Goal: Navigation & Orientation: Find specific page/section

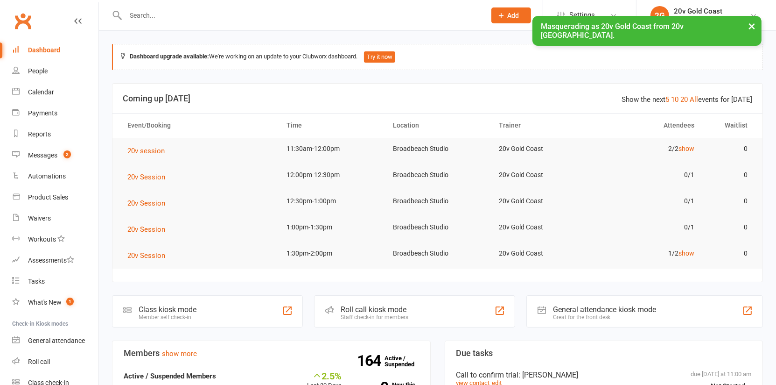
click at [35, 131] on div "Reports" at bounding box center [39, 133] width 23 height 7
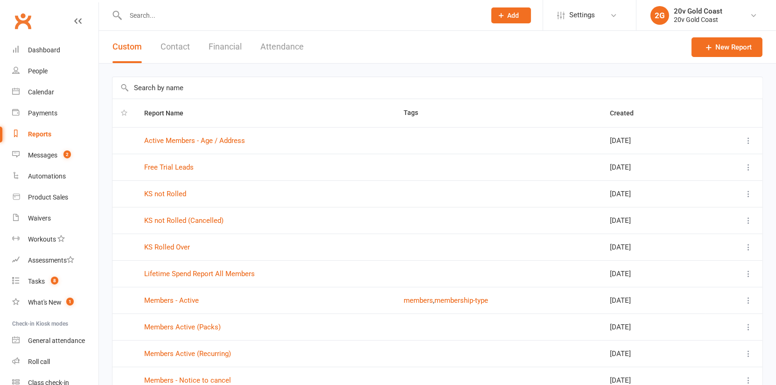
click at [188, 46] on button "Contact" at bounding box center [175, 47] width 29 height 32
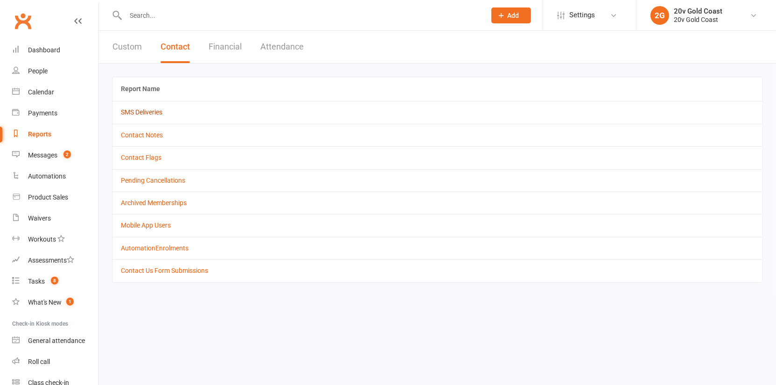
click at [149, 113] on link "SMS Deliveries" at bounding box center [142, 111] width 42 height 7
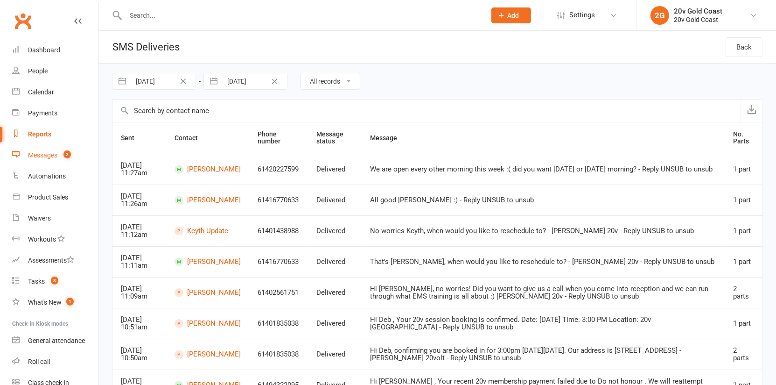
click at [49, 152] on div "Messages" at bounding box center [42, 154] width 29 height 7
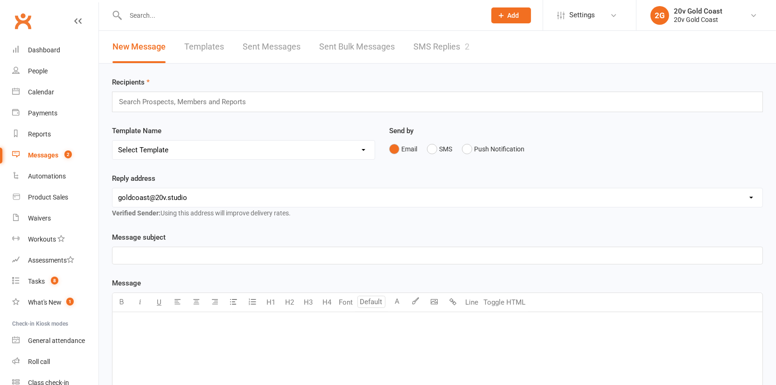
click at [280, 49] on link "Sent Messages" at bounding box center [272, 47] width 58 height 32
